Goal: Check status: Check status

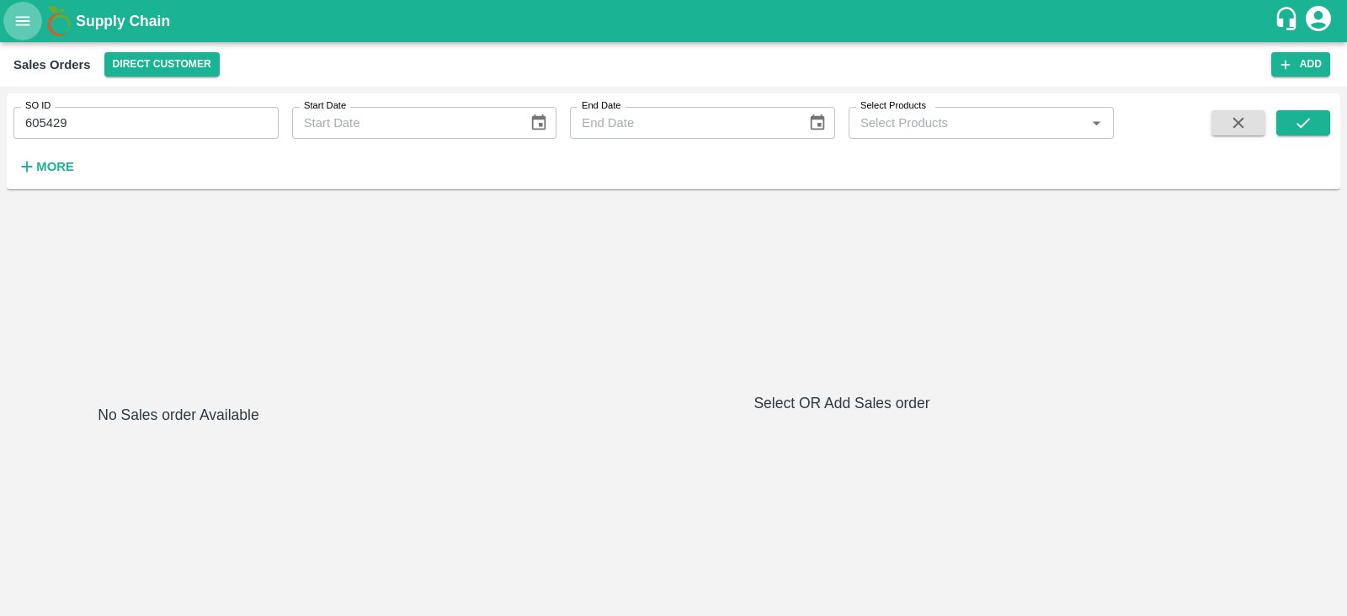
click at [19, 20] on icon "open drawer" at bounding box center [23, 20] width 14 height 9
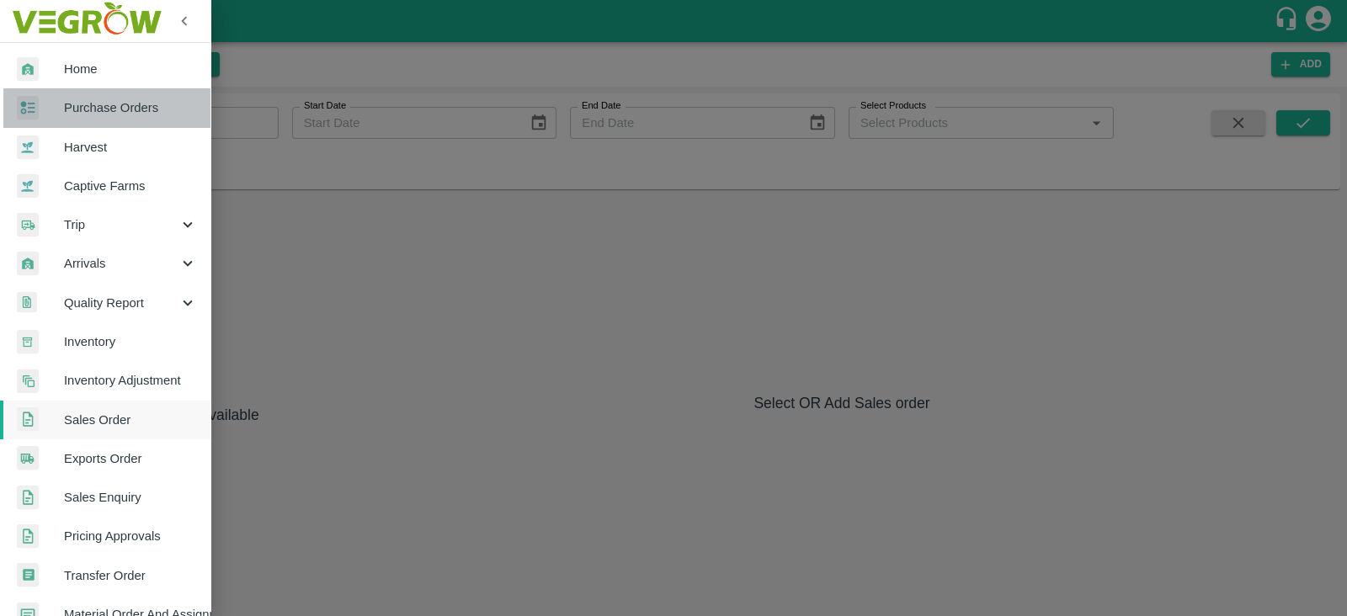
click at [107, 109] on span "Purchase Orders" at bounding box center [130, 108] width 133 height 19
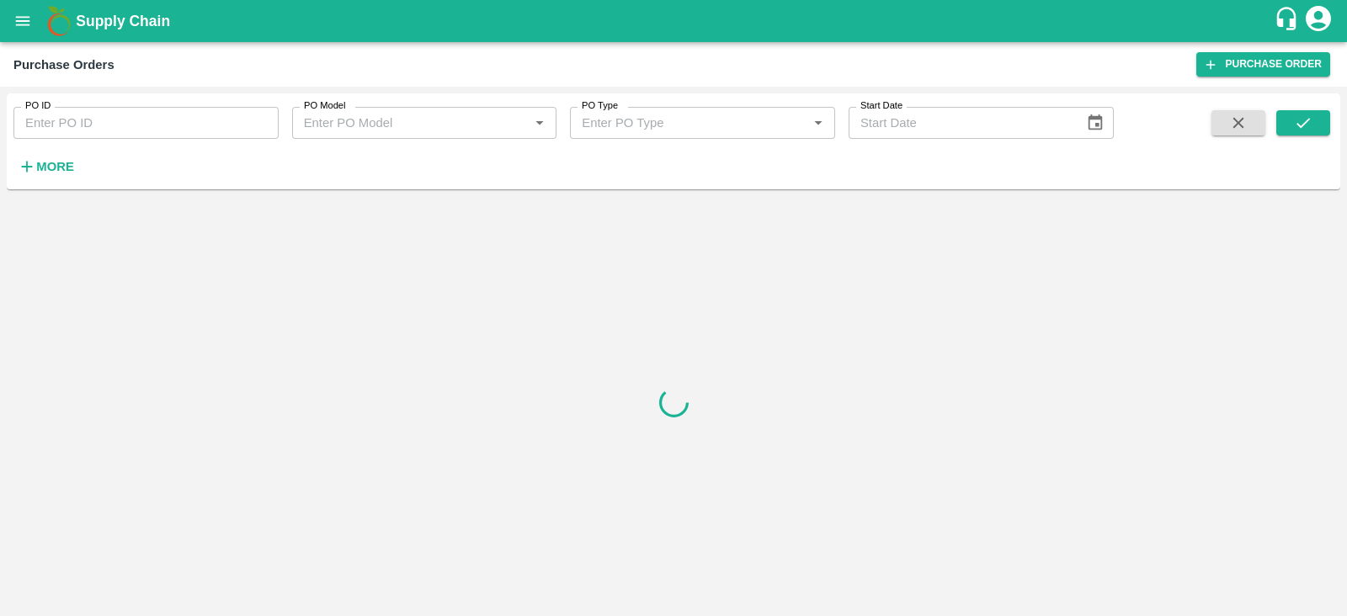
click at [89, 122] on input "PO ID" at bounding box center [145, 123] width 265 height 32
paste input "178131"
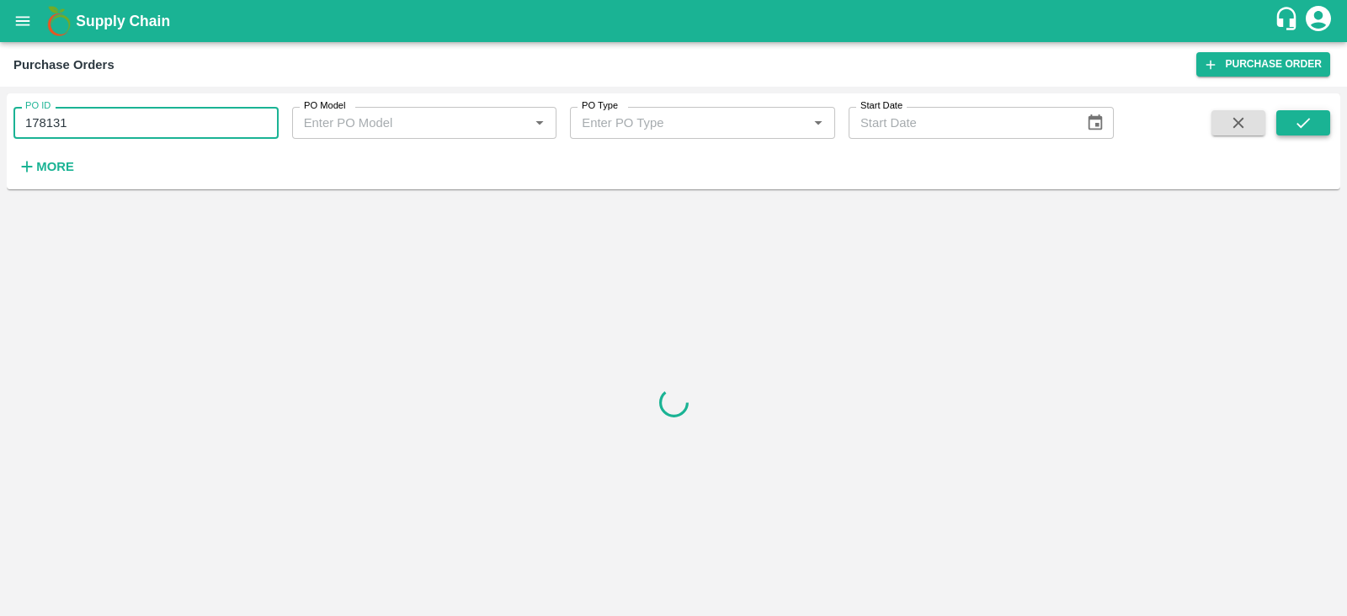
type input "178131"
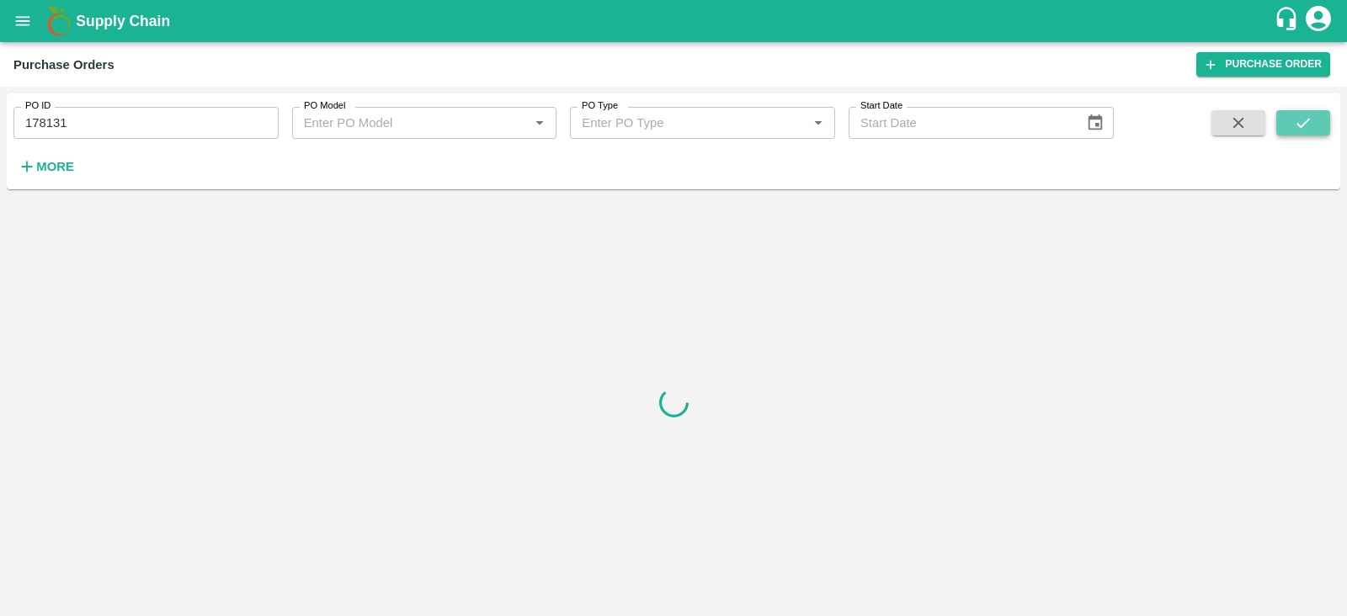
click at [1303, 114] on icon "submit" at bounding box center [1303, 123] width 19 height 19
